Goal: Task Accomplishment & Management: Manage account settings

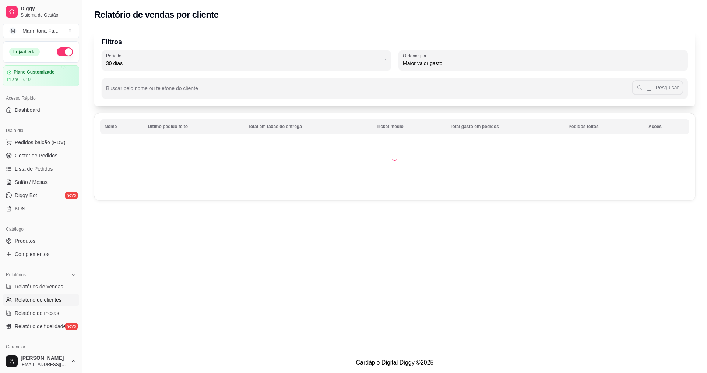
select select "30"
select select "HIGHEST_TOTAL_SPENT_WITH_ORDERS"
click at [34, 158] on span "Gestor de Pedidos" at bounding box center [36, 155] width 43 height 7
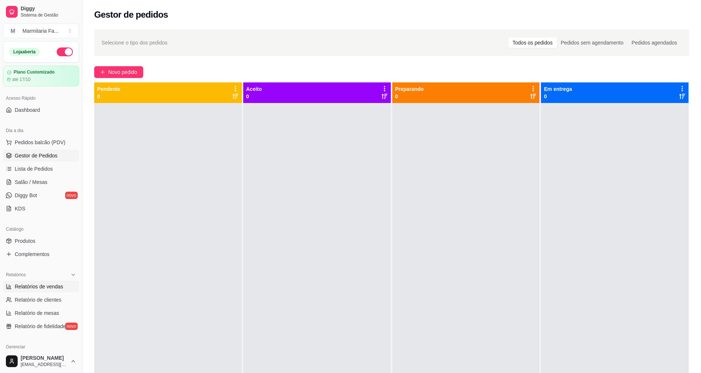
click at [28, 290] on span "Relatórios de vendas" at bounding box center [39, 286] width 49 height 7
select select "ALL"
select select "0"
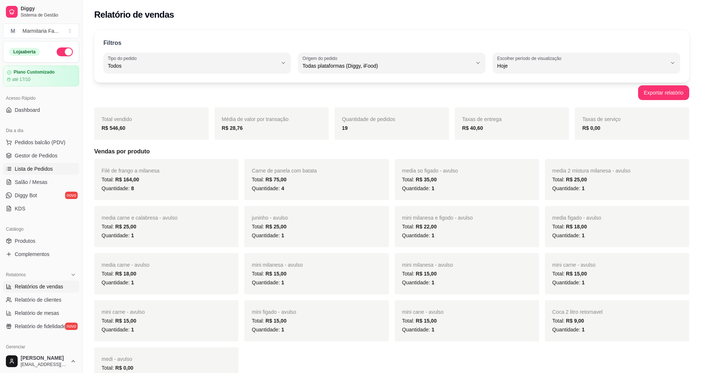
click at [51, 169] on span "Lista de Pedidos" at bounding box center [34, 168] width 38 height 7
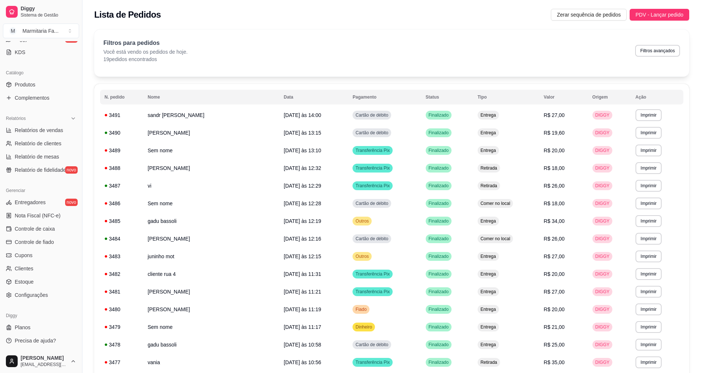
scroll to position [122, 0]
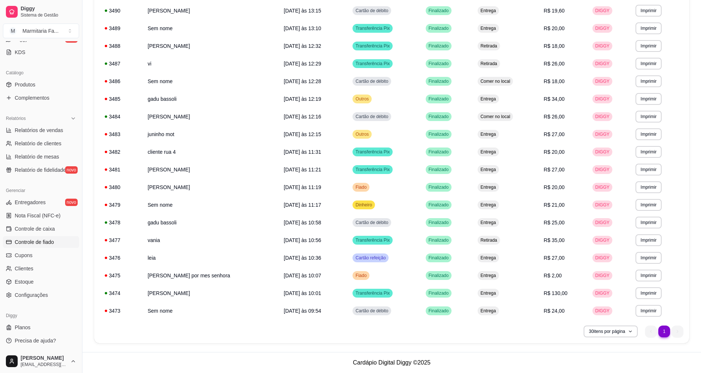
click at [53, 241] on span "Controle de fiado" at bounding box center [34, 242] width 39 height 7
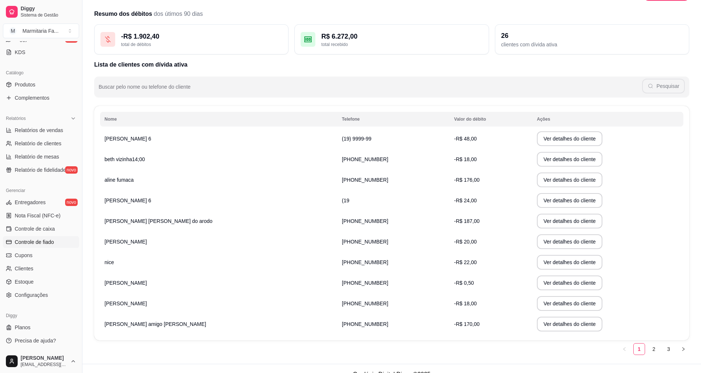
scroll to position [35, 0]
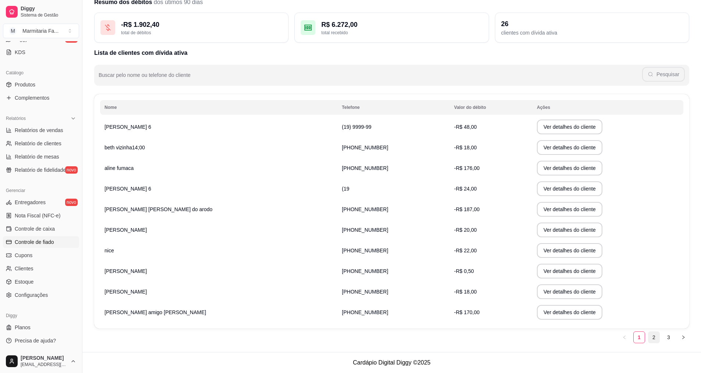
click at [656, 338] on link "2" at bounding box center [654, 337] width 11 height 11
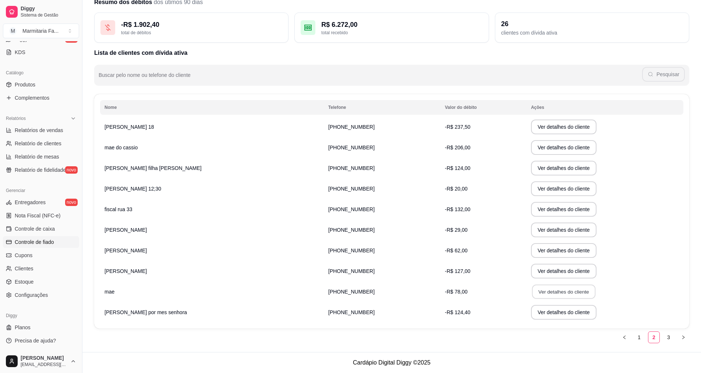
click at [532, 288] on button "Ver detalhes do cliente" at bounding box center [563, 292] width 63 height 14
click at [532, 290] on button "Ver detalhes do cliente" at bounding box center [563, 292] width 63 height 14
click at [60, 141] on span "Relatório de clientes" at bounding box center [38, 143] width 47 height 7
select select "30"
select select "HIGHEST_TOTAL_SPENT_WITH_ORDERS"
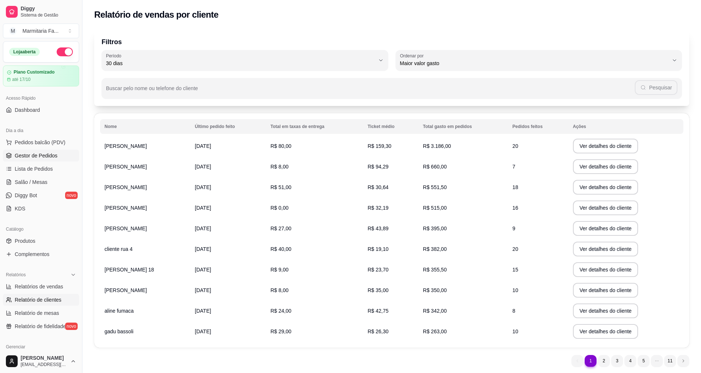
click at [33, 155] on span "Gestor de Pedidos" at bounding box center [36, 155] width 43 height 7
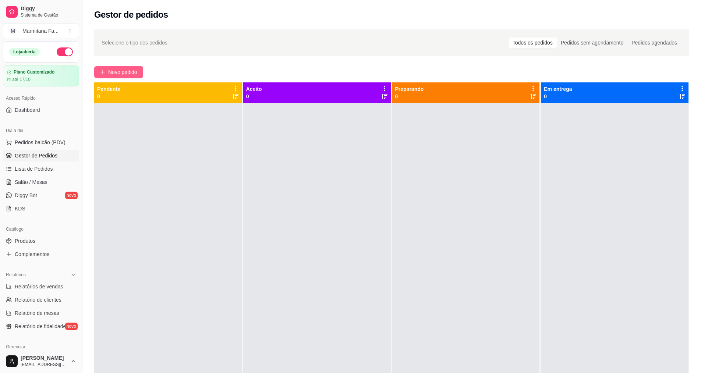
click at [129, 71] on span "Novo pedido" at bounding box center [122, 72] width 29 height 8
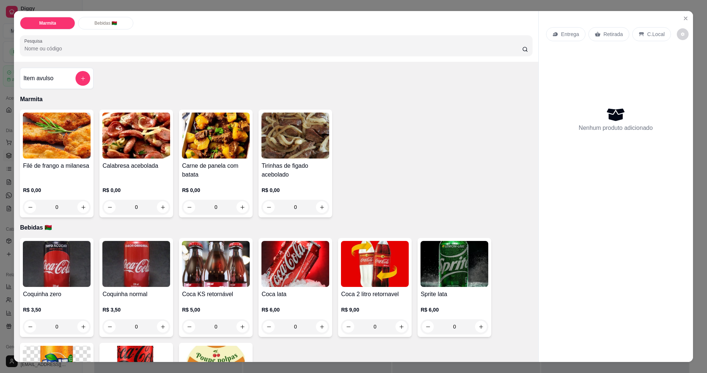
click at [236, 206] on div "0" at bounding box center [216, 207] width 68 height 15
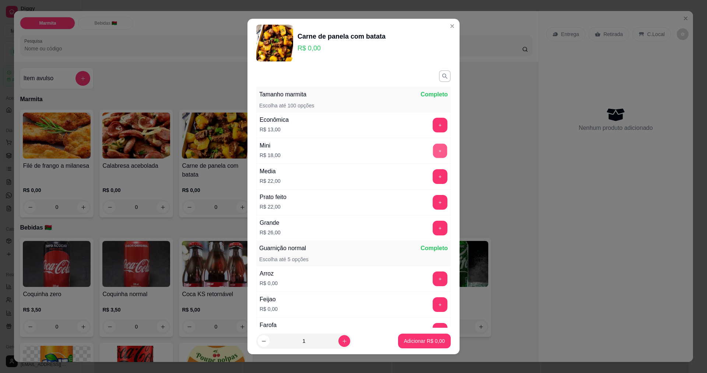
click at [433, 153] on button "+" at bounding box center [440, 151] width 14 height 14
click at [430, 339] on p "Adicionar R$ 18,00" at bounding box center [423, 341] width 43 height 7
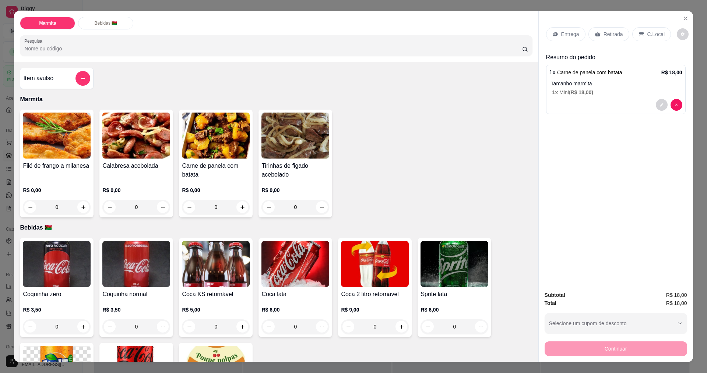
click at [566, 34] on p "Entrega" at bounding box center [570, 34] width 18 height 7
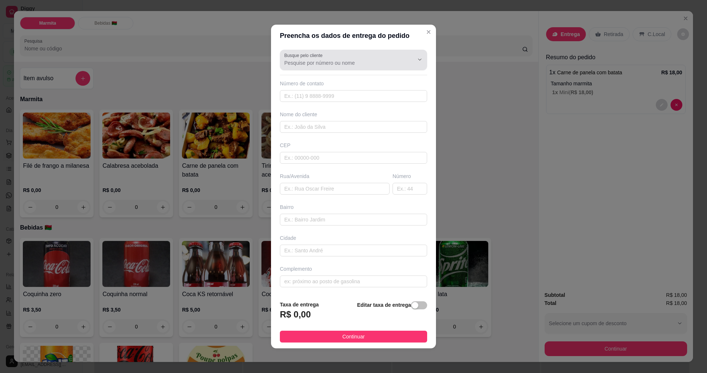
click at [402, 63] on div at bounding box center [414, 60] width 24 height 14
type input ","
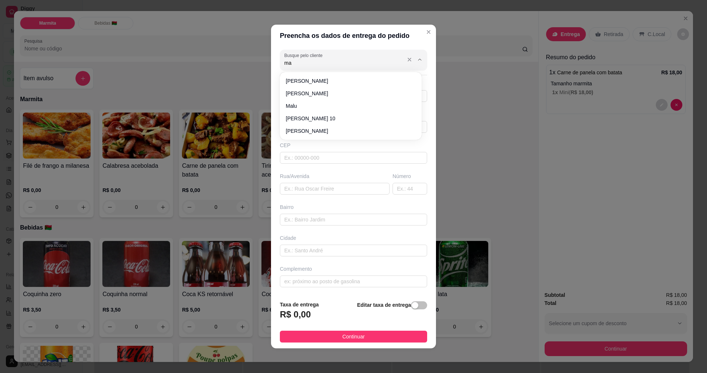
type input "mae"
click at [314, 129] on span "mae" at bounding box center [347, 130] width 123 height 7
type input "19993123164"
type input "mae"
type input "rua 14"
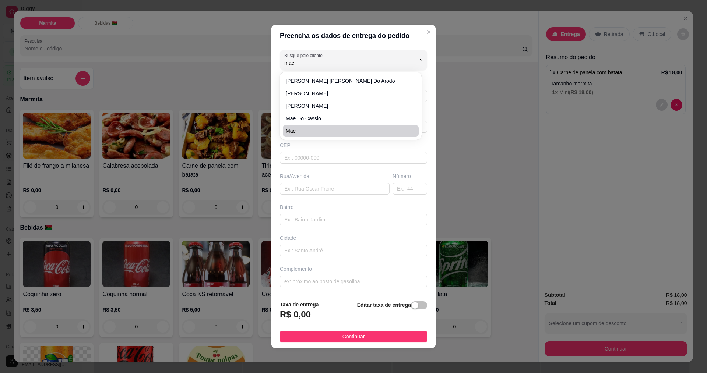
type input "55"
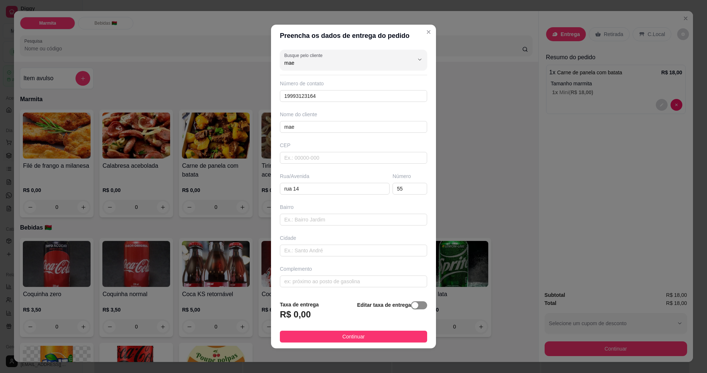
type input "mae"
click at [411, 310] on span "button" at bounding box center [419, 306] width 16 height 8
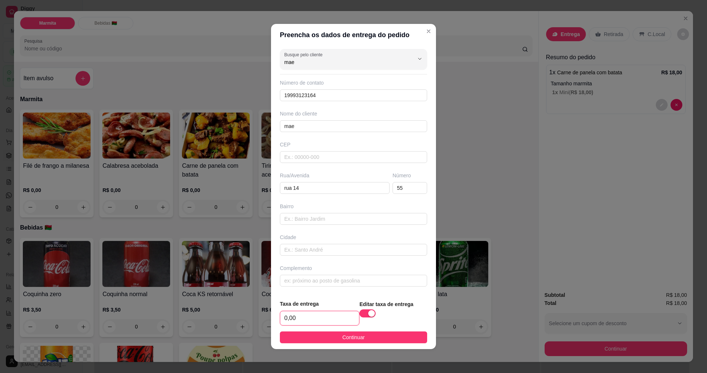
click at [343, 318] on input "0,00" at bounding box center [319, 318] width 79 height 14
type input "2,00"
click at [338, 335] on button "Continuar" at bounding box center [353, 338] width 147 height 12
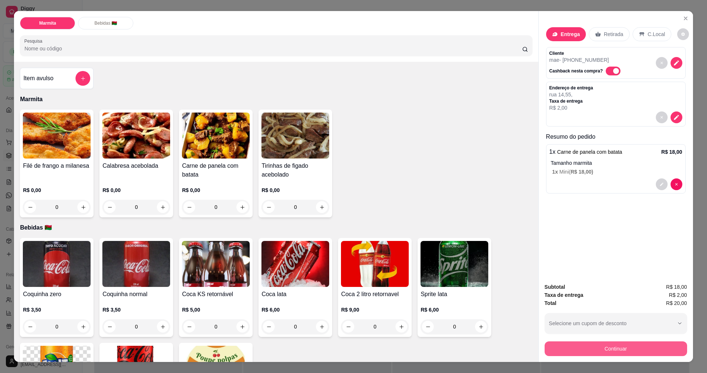
click at [616, 349] on button "Continuar" at bounding box center [616, 349] width 142 height 15
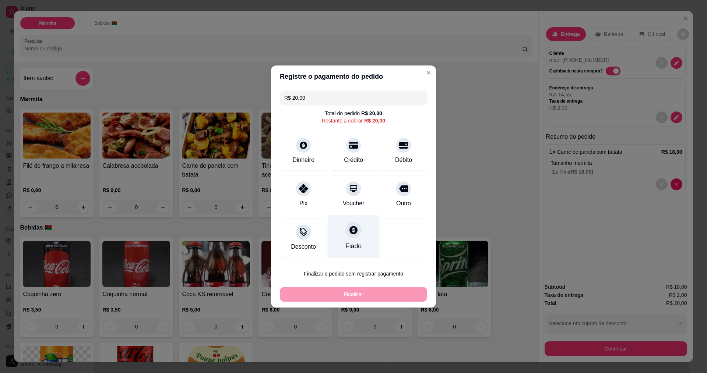
click at [354, 229] on icon at bounding box center [353, 230] width 8 height 8
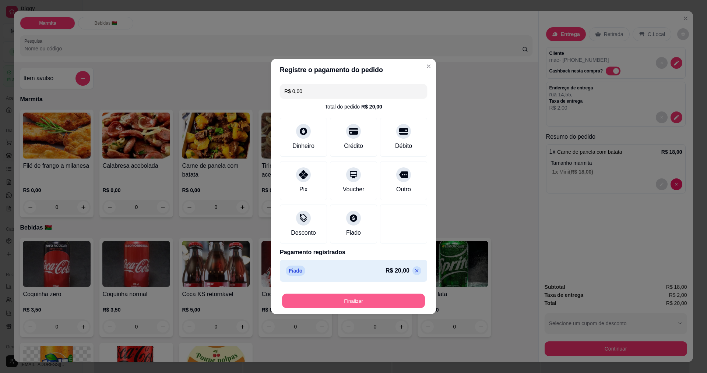
click at [363, 298] on button "Finalizar" at bounding box center [353, 301] width 143 height 14
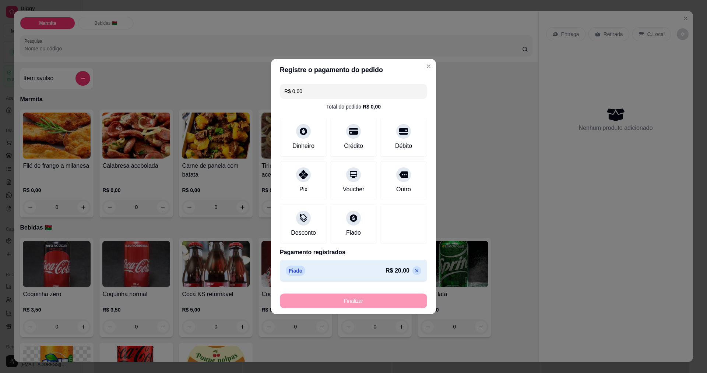
type input "-R$ 20,00"
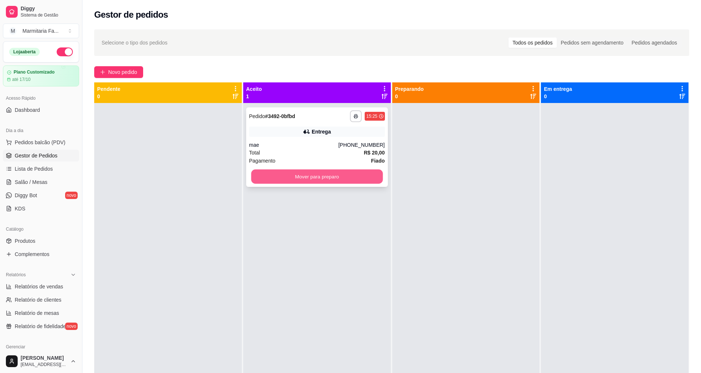
click at [358, 171] on button "Mover para preparo" at bounding box center [317, 177] width 132 height 14
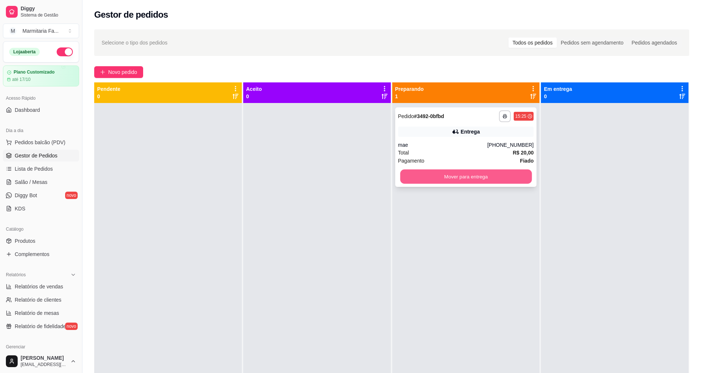
click at [432, 175] on button "Mover para entrega" at bounding box center [466, 177] width 132 height 14
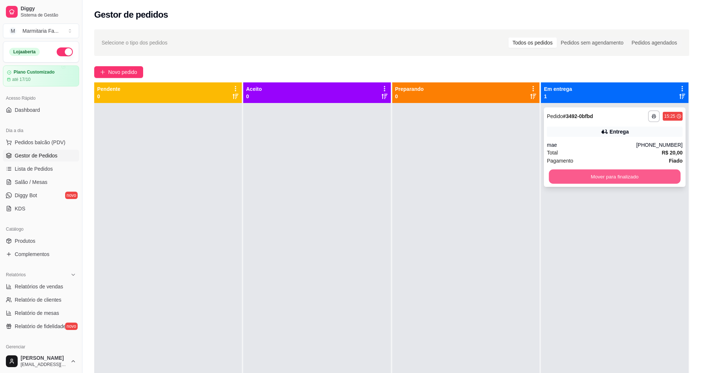
click at [606, 177] on button "Mover para finalizado" at bounding box center [615, 177] width 132 height 14
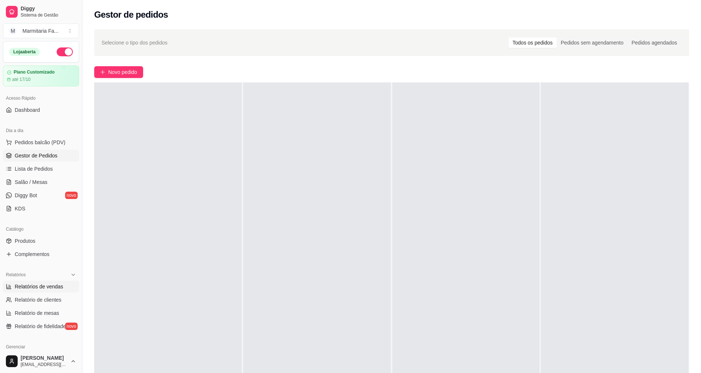
scroll to position [156, 0]
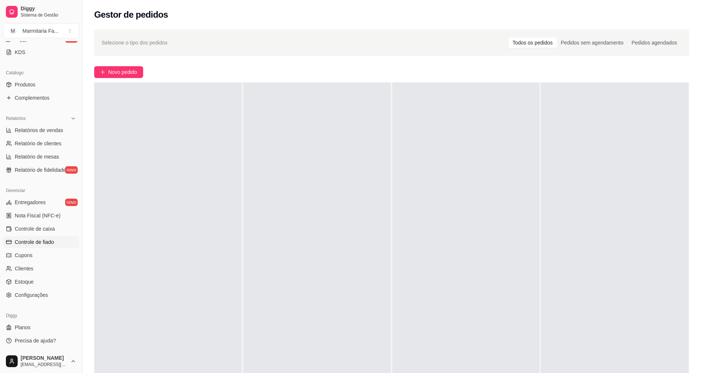
click at [63, 239] on link "Controle de fiado" at bounding box center [41, 242] width 76 height 12
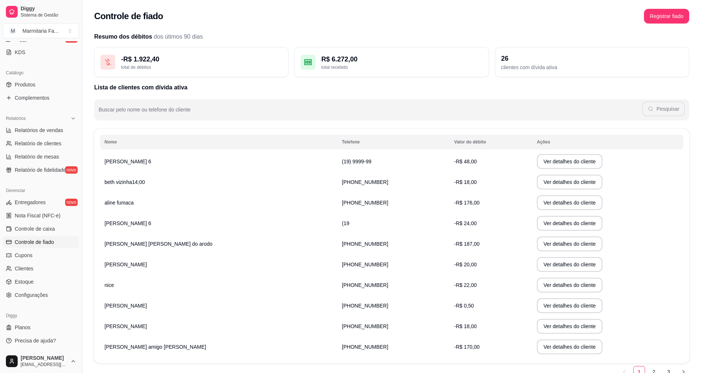
scroll to position [35, 0]
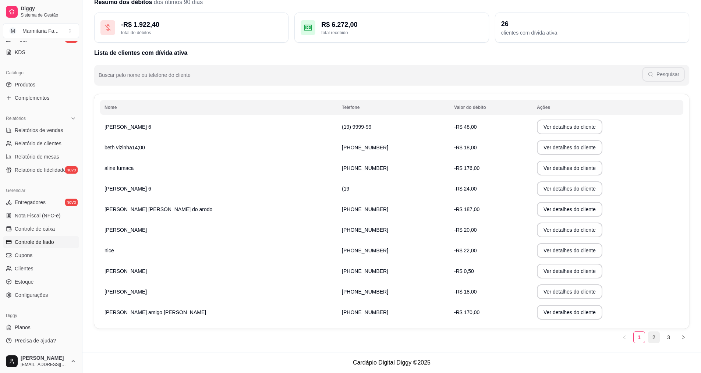
click at [657, 337] on link "2" at bounding box center [654, 337] width 11 height 11
